Goal: Task Accomplishment & Management: Manage account settings

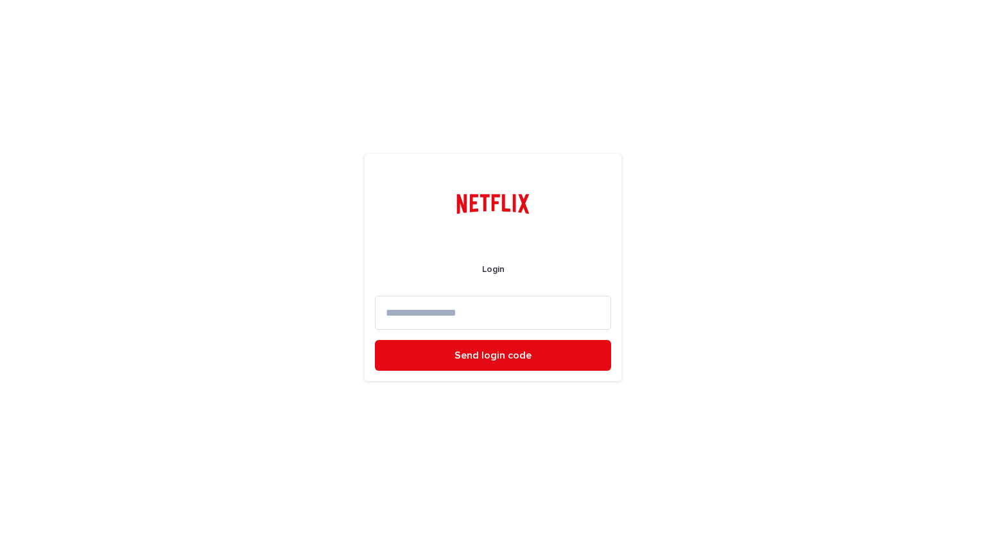
click at [457, 329] on form "Login Send login code" at bounding box center [493, 307] width 236 height 127
click at [467, 315] on input at bounding box center [493, 313] width 236 height 34
click at [508, 313] on input at bounding box center [493, 313] width 236 height 34
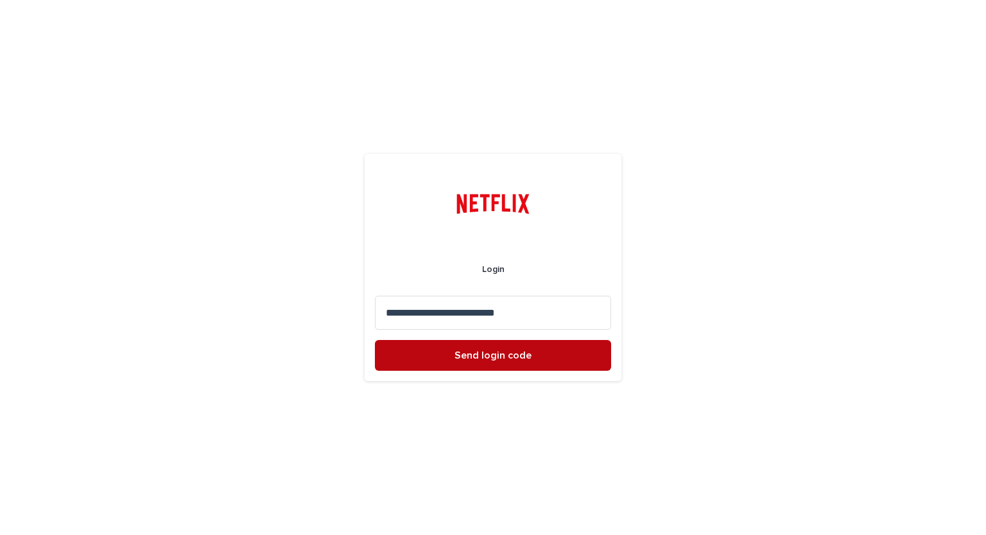
type input "**********"
click at [503, 362] on button "Send login code" at bounding box center [493, 355] width 236 height 31
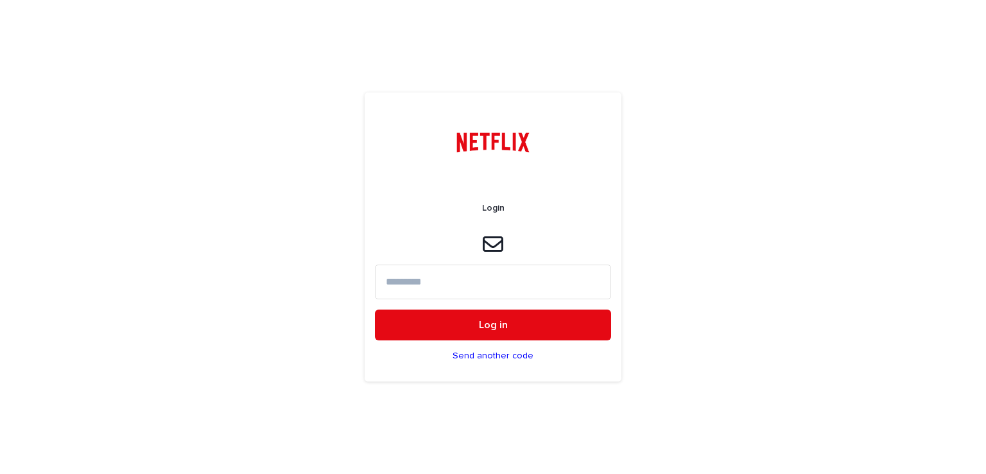
click at [416, 280] on input at bounding box center [493, 282] width 236 height 34
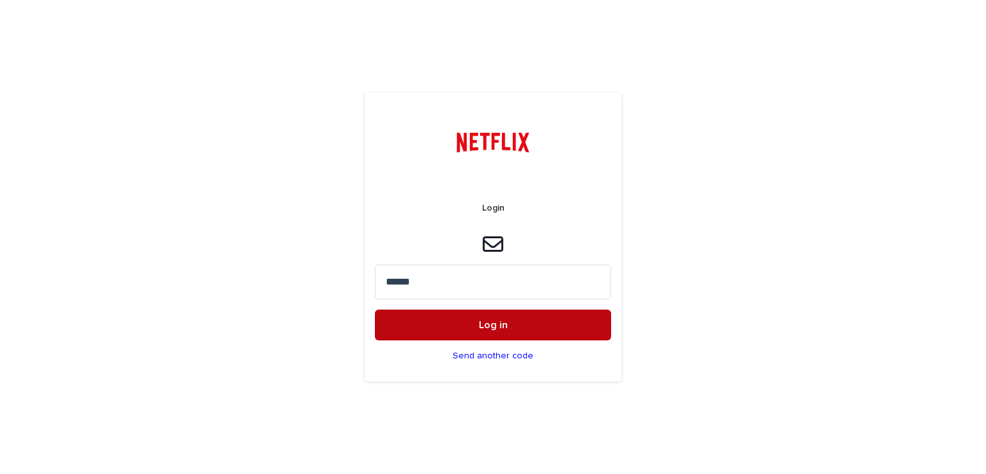
type input "******"
drag, startPoint x: 465, startPoint y: 334, endPoint x: 344, endPoint y: 311, distance: 122.9
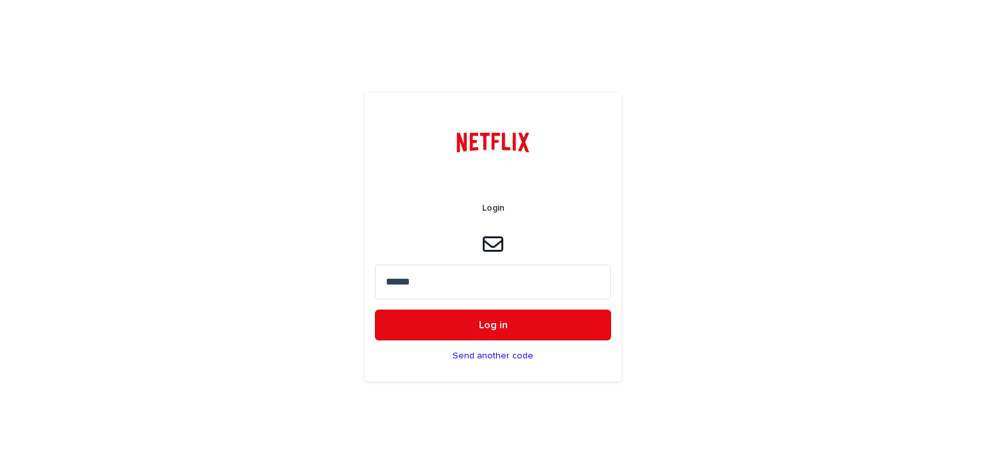
click at [464, 334] on button "Log in" at bounding box center [493, 324] width 236 height 31
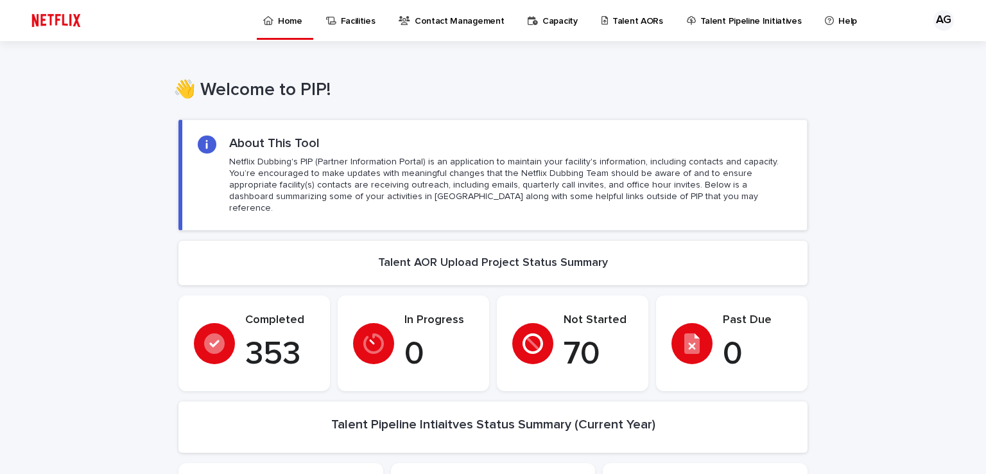
click at [630, 22] on p "Talent AORs" at bounding box center [637, 13] width 51 height 27
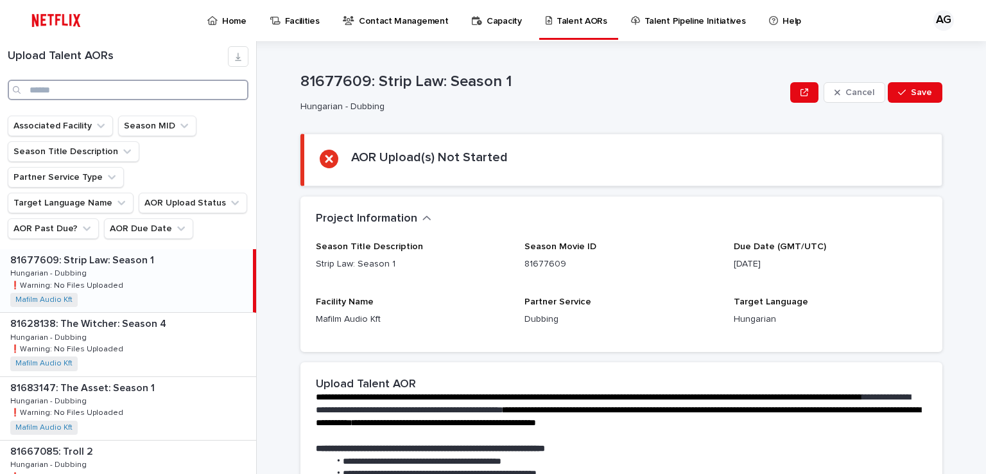
drag, startPoint x: 54, startPoint y: 87, endPoint x: 89, endPoint y: 84, distance: 35.5
click at [55, 85] on input "Search" at bounding box center [128, 90] width 241 height 21
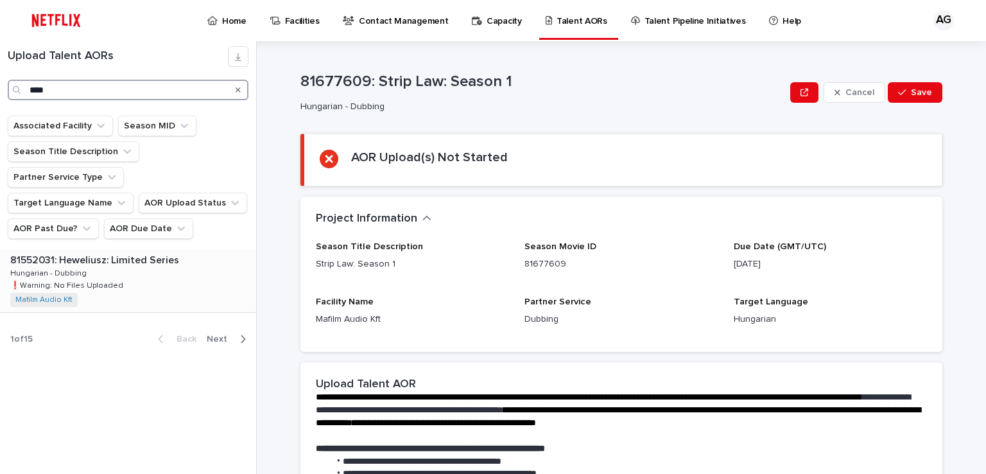
type input "****"
click at [110, 249] on div "81552031: Heweliusz: Limited Series 81552031: Heweliusz: Limited Series Hungari…" at bounding box center [128, 280] width 256 height 63
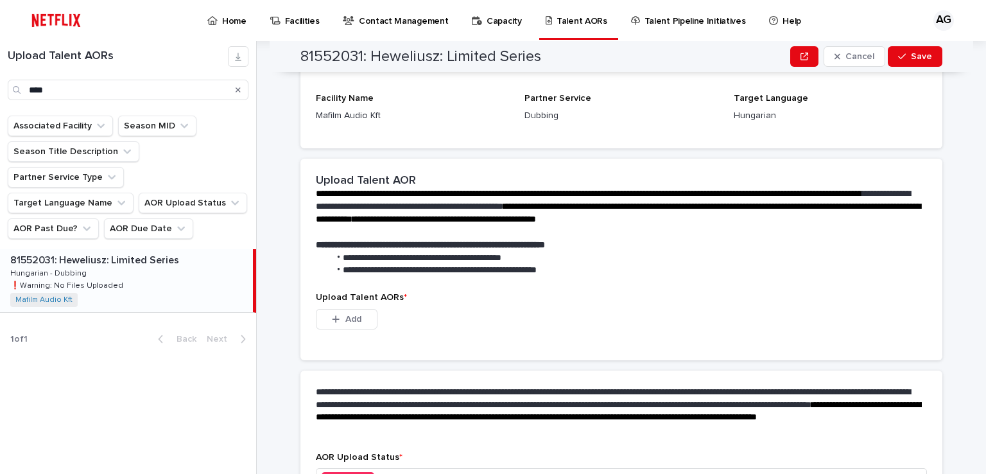
scroll to position [257, 0]
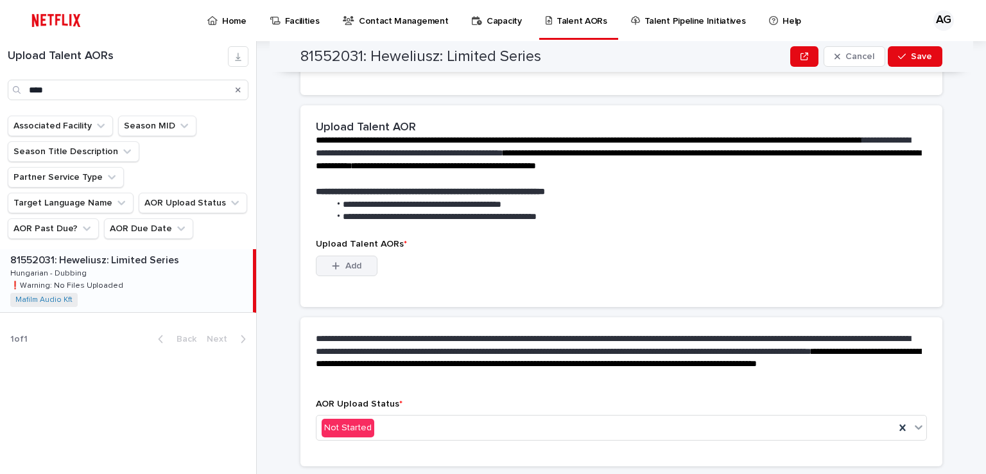
click at [351, 270] on span "Add" at bounding box center [353, 265] width 16 height 9
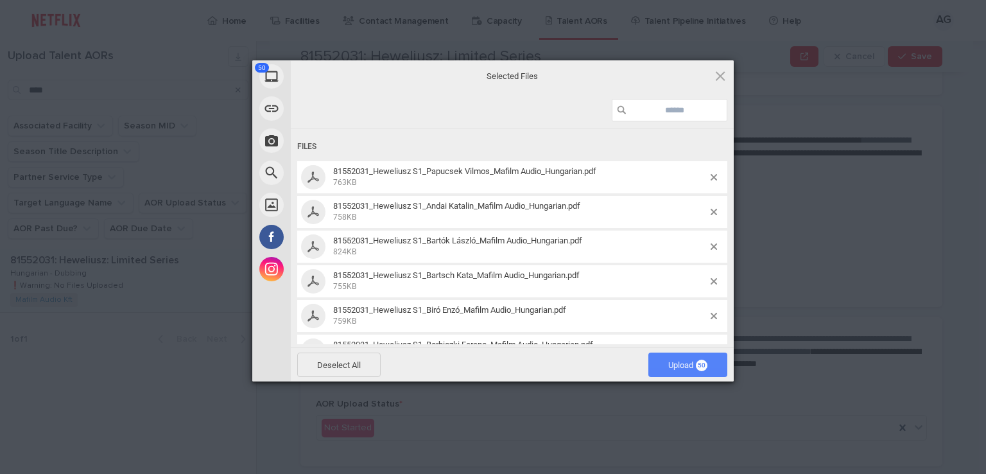
click at [682, 368] on span "Upload 50" at bounding box center [687, 365] width 39 height 10
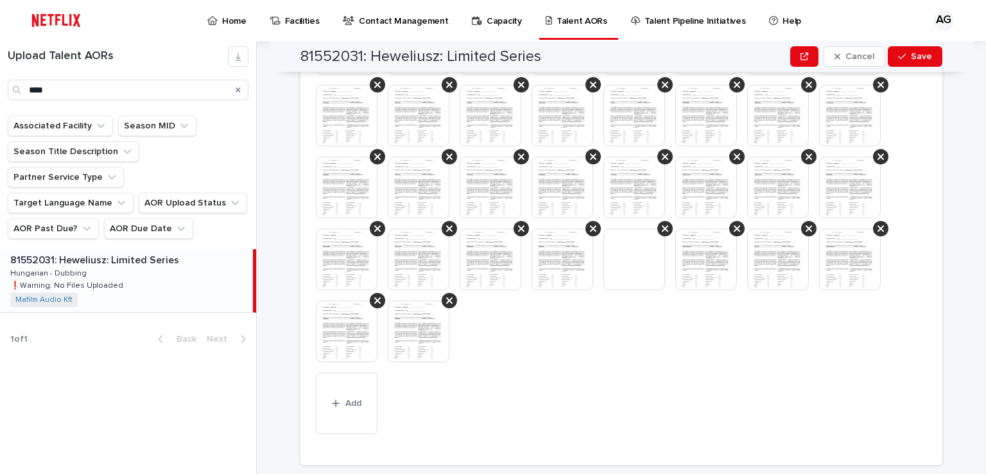
scroll to position [668, 0]
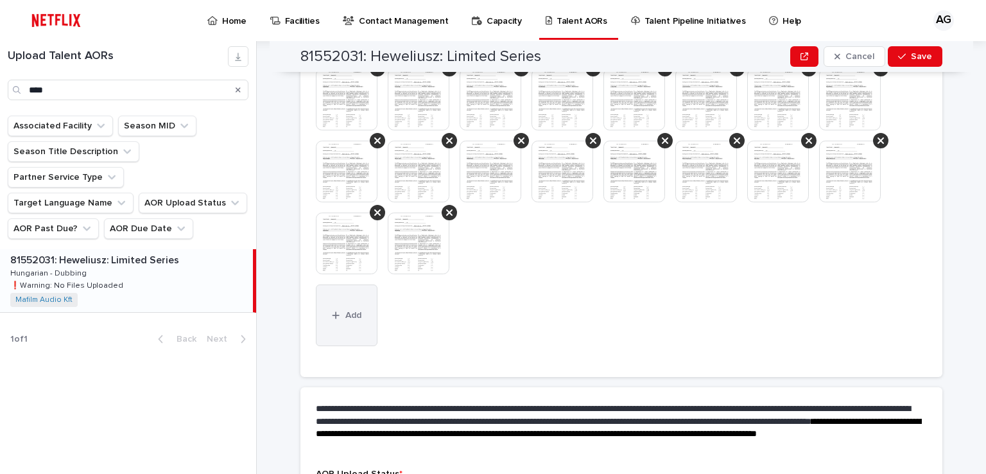
click at [343, 324] on button "Add" at bounding box center [347, 315] width 62 height 62
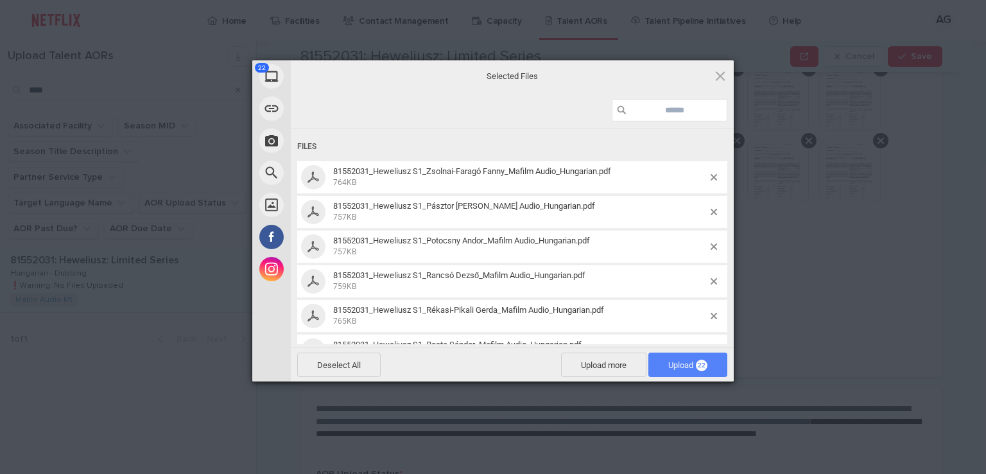
click at [682, 365] on span "Upload 22" at bounding box center [687, 365] width 39 height 10
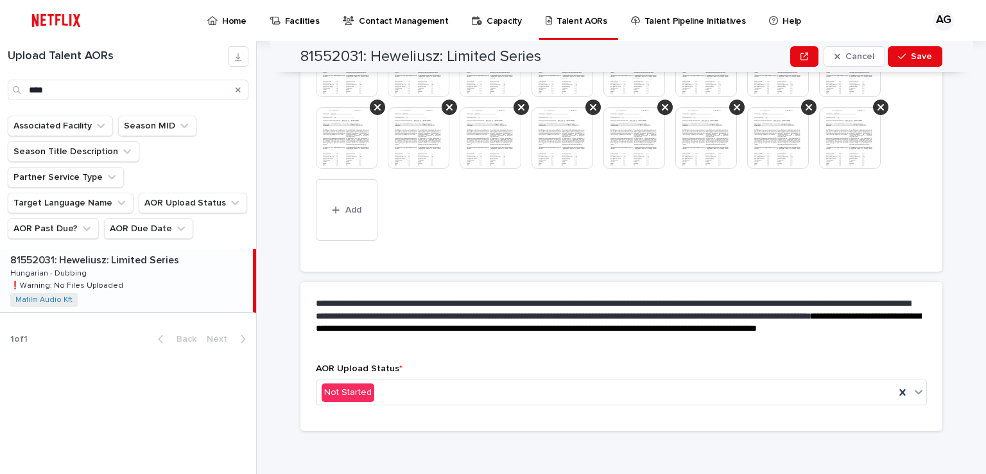
scroll to position [921, 0]
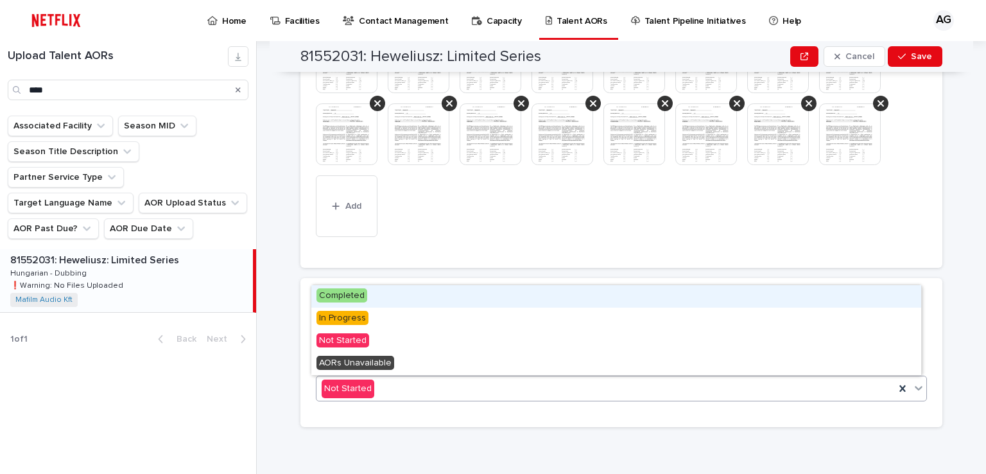
click at [345, 296] on span "Completed" at bounding box center [342, 295] width 51 height 14
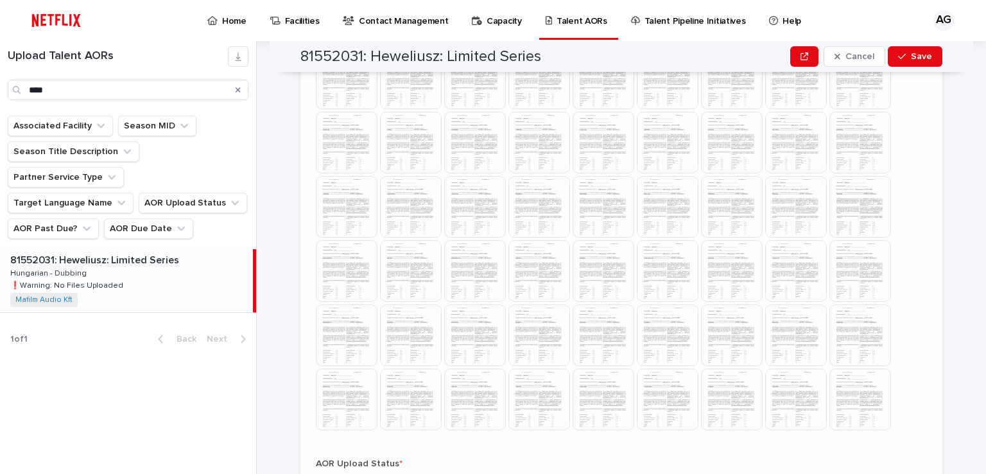
scroll to position [652, 0]
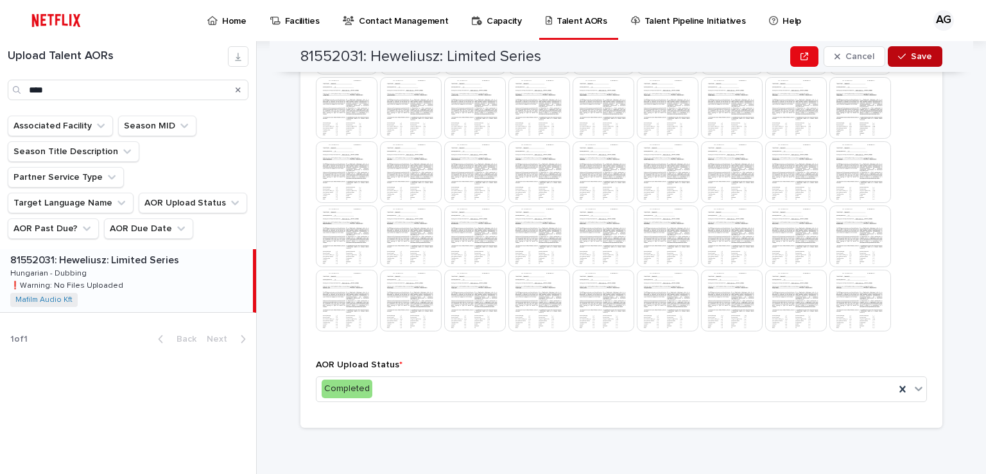
click at [914, 54] on span "Save" at bounding box center [921, 56] width 21 height 9
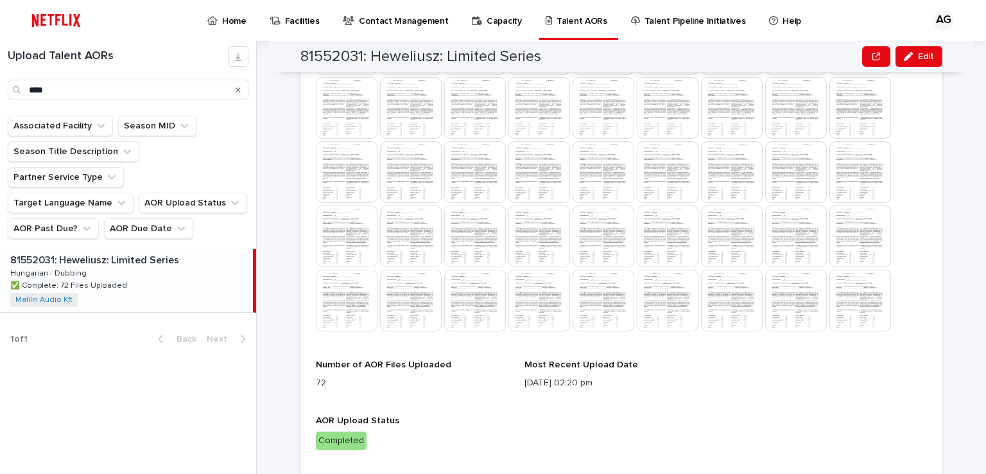
scroll to position [645, 0]
